Goal: Task Accomplishment & Management: Manage account settings

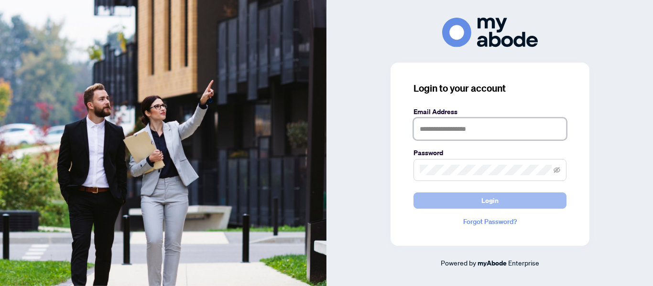
type input "**********"
click at [449, 197] on button "Login" at bounding box center [490, 201] width 153 height 16
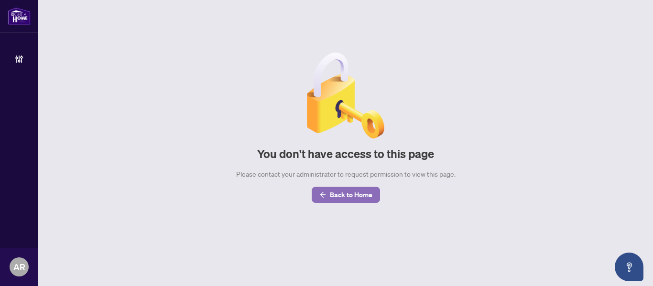
click at [351, 189] on span "Back to Home" at bounding box center [351, 194] width 43 height 15
